Goal: Navigation & Orientation: Find specific page/section

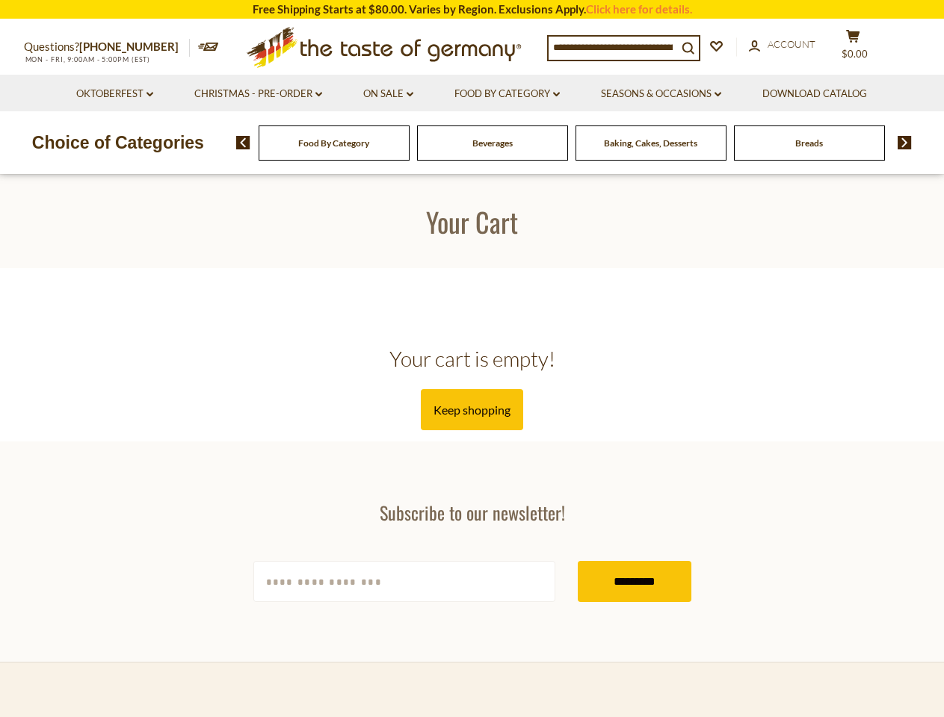
click at [471, 359] on h2 "Your cart is empty!" at bounding box center [472, 359] width 897 height 26
click at [616, 46] on input at bounding box center [612, 47] width 128 height 21
click at [862, 48] on span "$0.00" at bounding box center [854, 54] width 26 height 12
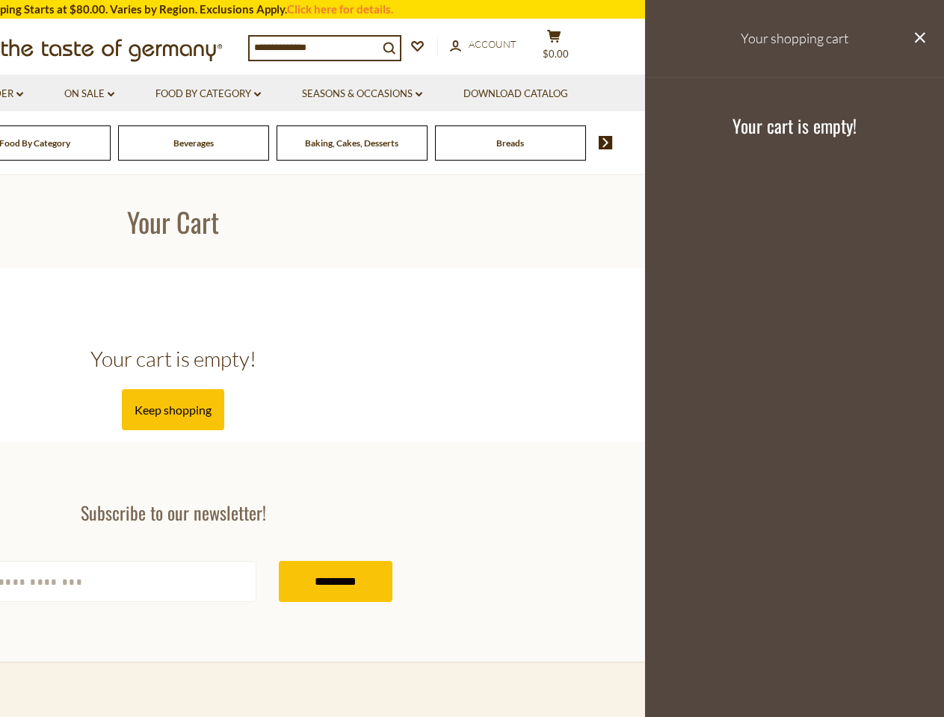
click at [258, 94] on icon at bounding box center [257, 94] width 7 height 4
click at [388, 94] on link "Seasons & Occasions dropdown_arrow" at bounding box center [362, 94] width 120 height 16
click at [509, 94] on link "Download Catalog" at bounding box center [515, 94] width 105 height 16
click at [663, 94] on footer "Your cart is empty!" at bounding box center [794, 125] width 299 height 96
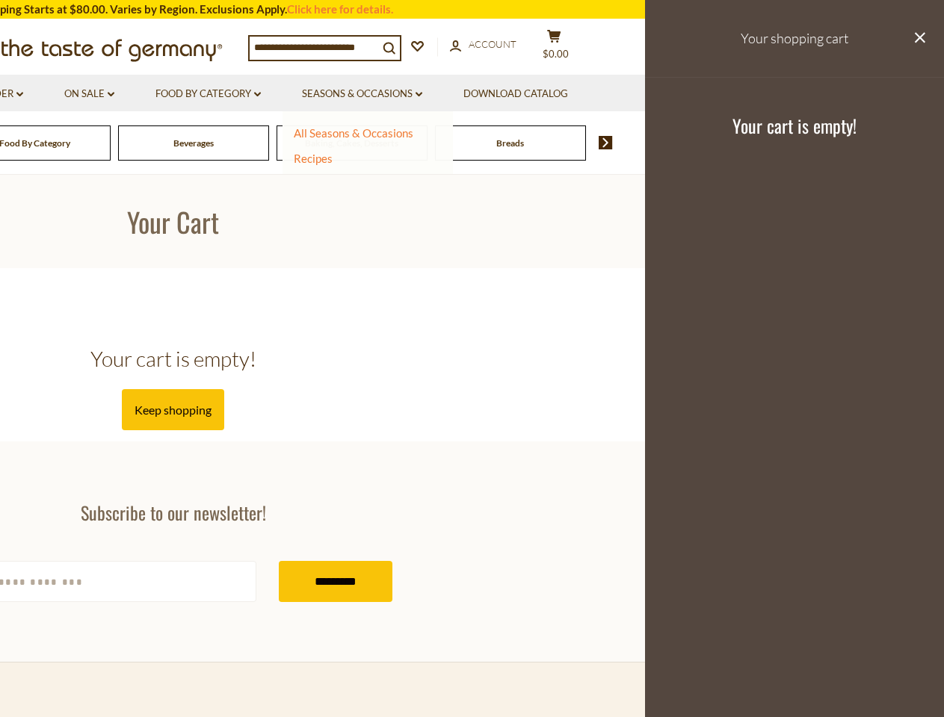
click at [111, 143] on div "Breads" at bounding box center [35, 143] width 151 height 35
click at [111, 143] on div "Beverages" at bounding box center [35, 143] width 151 height 35
